Goal: Communication & Community: Answer question/provide support

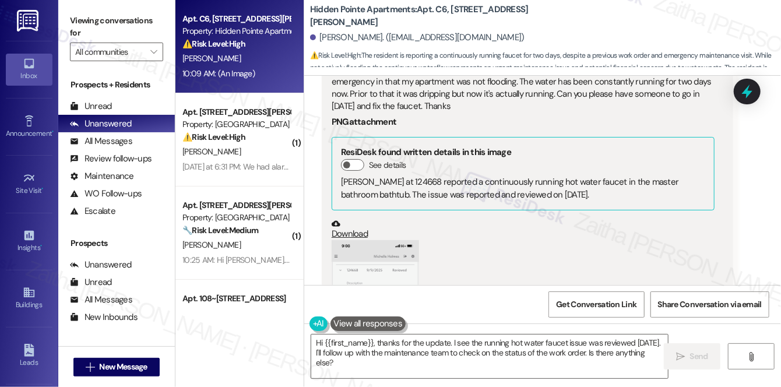
scroll to position [1619, 0]
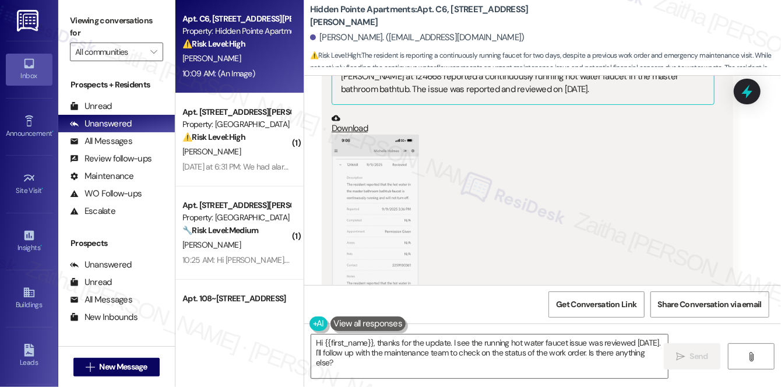
click at [390, 223] on button "Zoom image" at bounding box center [375, 229] width 87 height 189
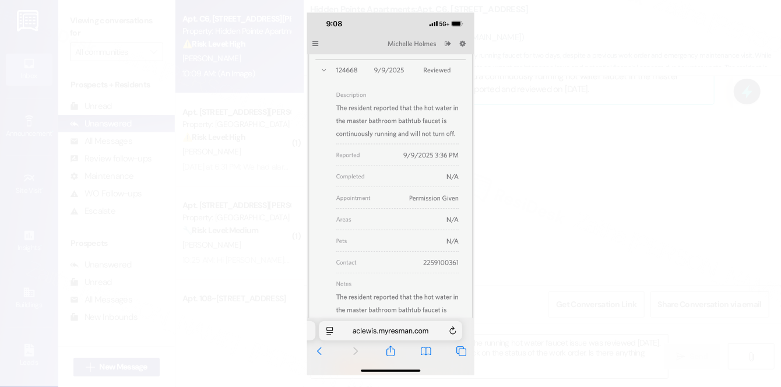
click at [586, 203] on button "Unzoom image" at bounding box center [390, 193] width 781 height 387
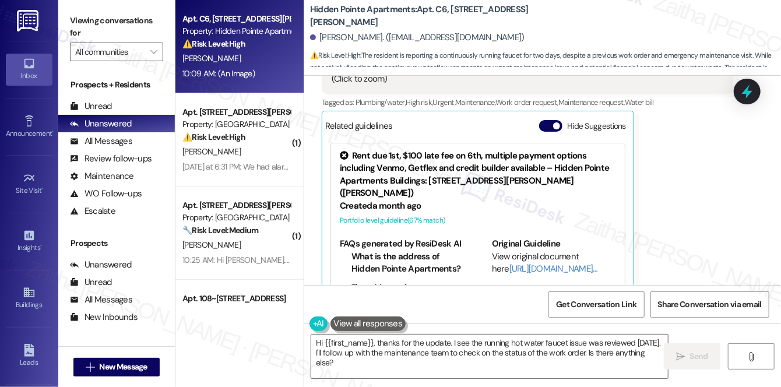
scroll to position [1884, 0]
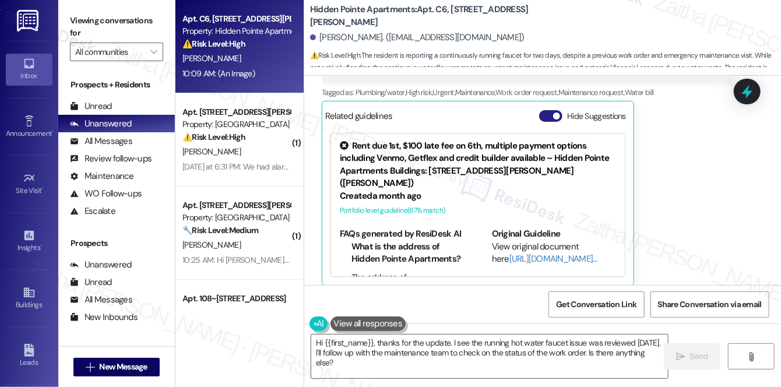
click at [544, 116] on button "Hide Suggestions" at bounding box center [550, 116] width 23 height 12
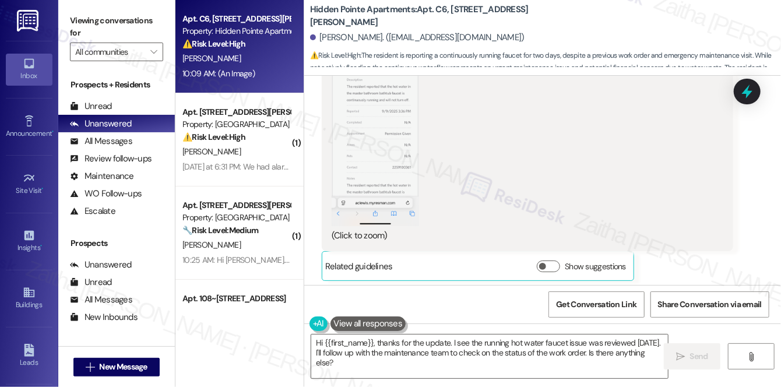
scroll to position [2153, 0]
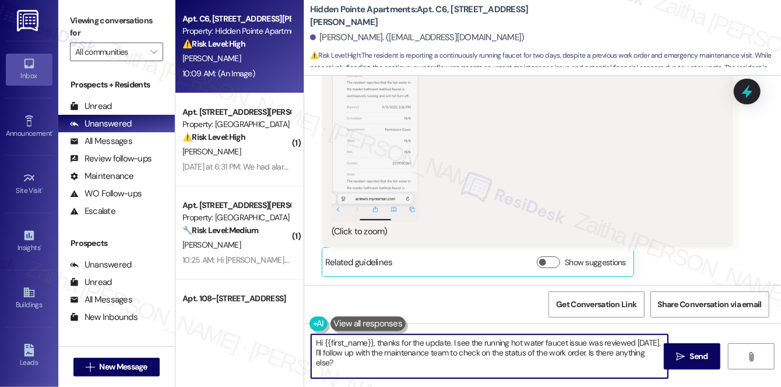
drag, startPoint x: 356, startPoint y: 351, endPoint x: 378, endPoint y: 363, distance: 25.0
click at [378, 363] on textarea "Hi {{first_name}}, thanks for the update. I see the running hot water faucet is…" at bounding box center [489, 357] width 357 height 44
type textarea "Hi {{first_name}}, thanks for the update. I see the running hot water faucet is…"
drag, startPoint x: 311, startPoint y: 342, endPoint x: 395, endPoint y: 366, distance: 86.7
click at [395, 366] on textarea "Hi {{first_name}}, thanks for the update. I see the running hot water faucet is…" at bounding box center [489, 357] width 357 height 44
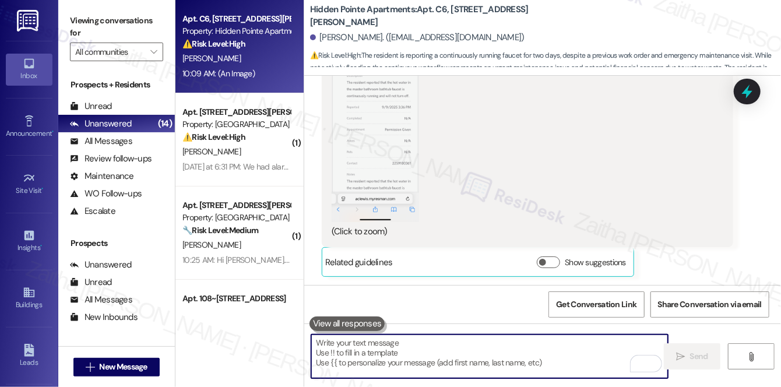
click at [423, 349] on textarea "To enrich screen reader interactions, please activate Accessibility in Grammarl…" at bounding box center [489, 357] width 357 height 44
paste textarea "Hi {{first_name}}, thanks for your update. I see the running hot water faucet i…"
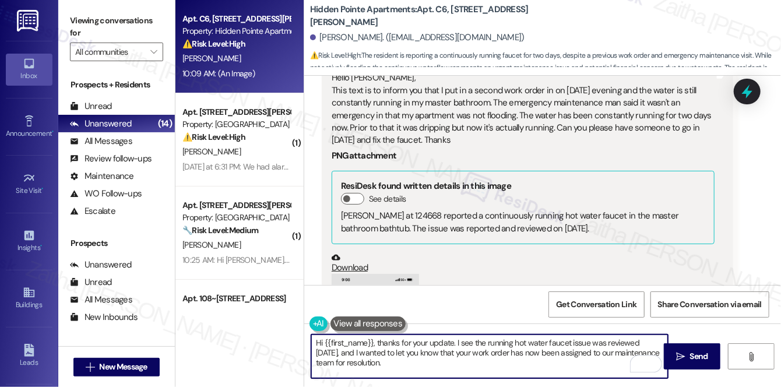
scroll to position [1465, 0]
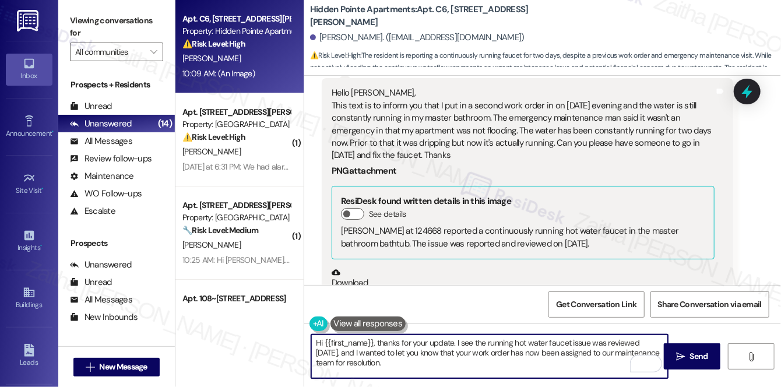
type textarea "Hi {{first_name}}, thanks for your update. I see the running hot water faucet i…"
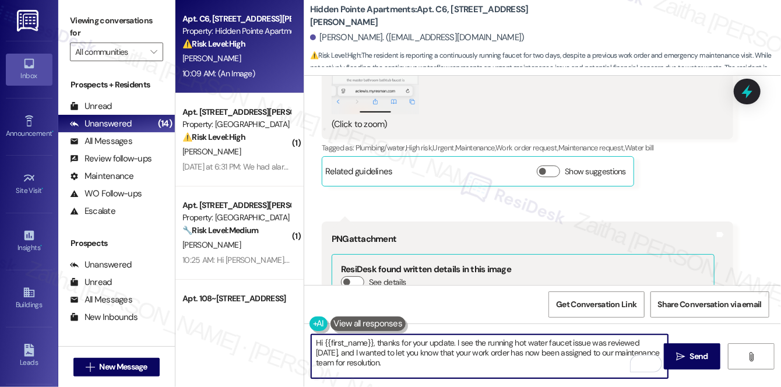
scroll to position [2100, 0]
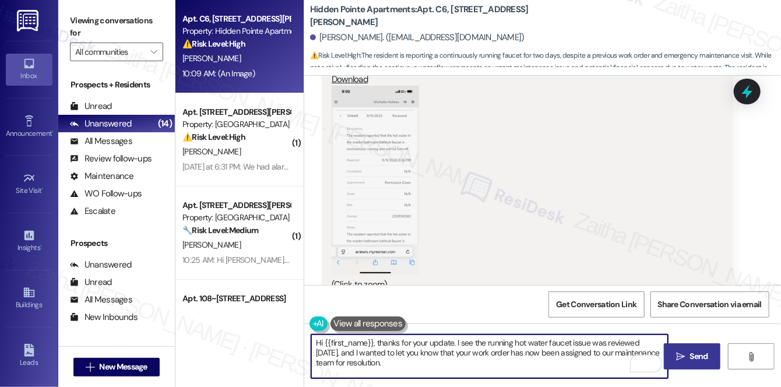
click at [701, 355] on span "Send" at bounding box center [699, 356] width 18 height 12
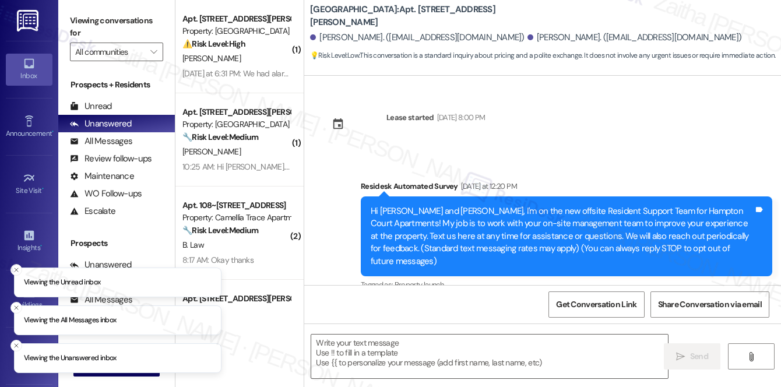
type textarea "Fetching suggested responses. Please feel free to read through the conversation…"
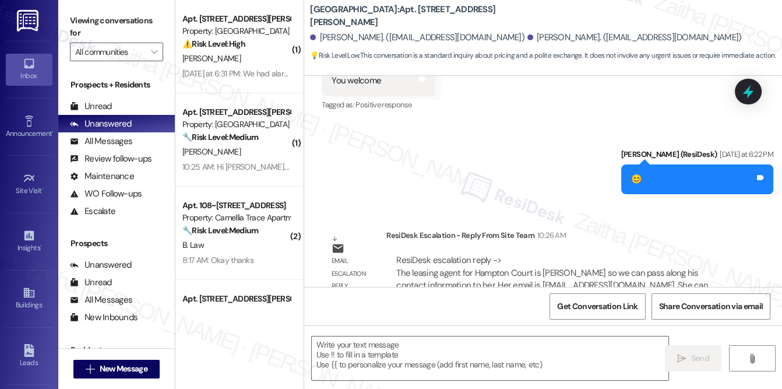
scroll to position [1229, 0]
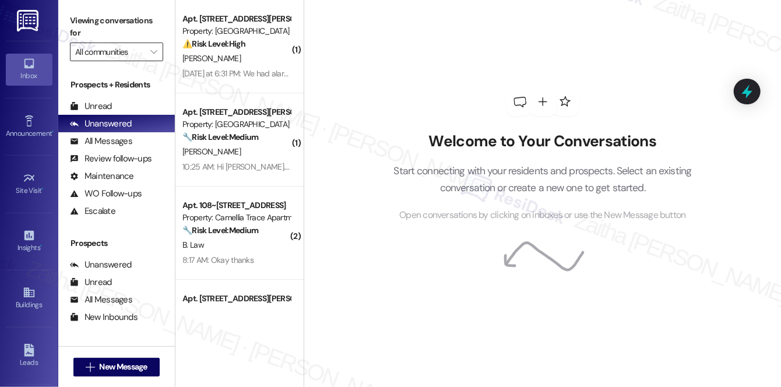
click at [132, 55] on input "All communities" at bounding box center [109, 52] width 69 height 19
